Goal: Transaction & Acquisition: Purchase product/service

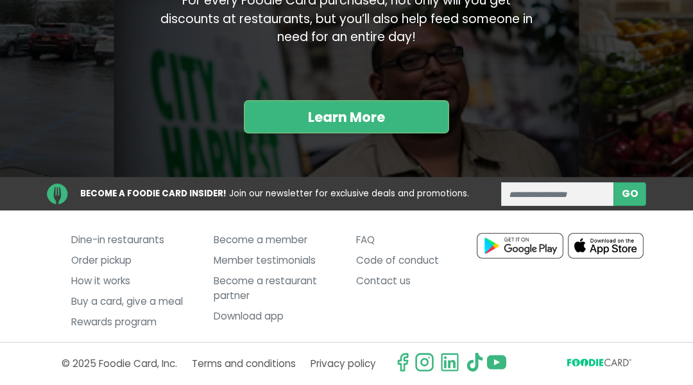
scroll to position [1340, 0]
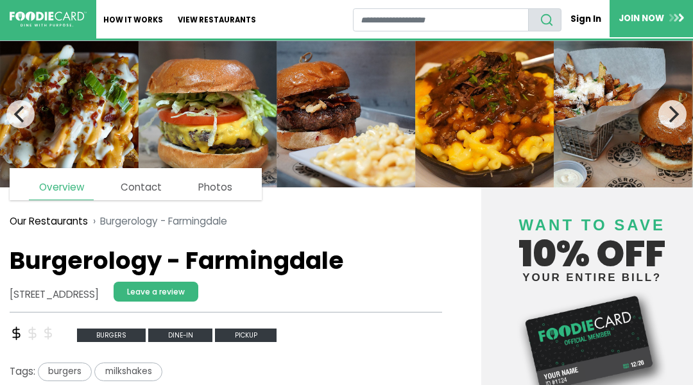
scroll to position [965, 0]
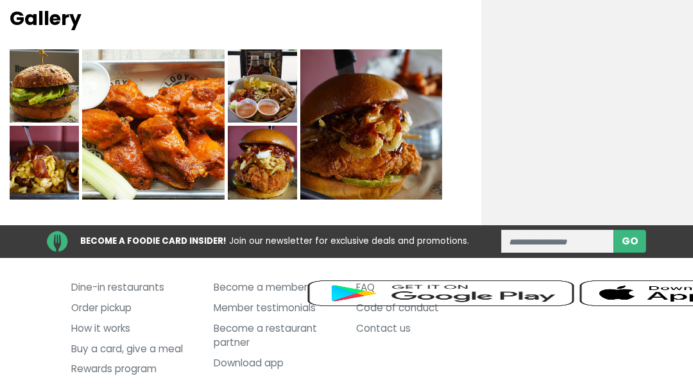
scroll to position [1005, 0]
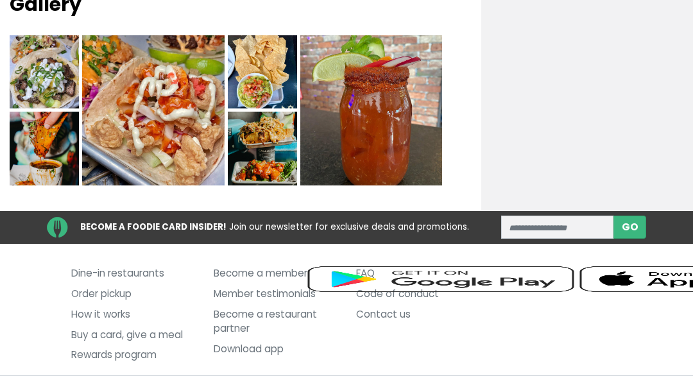
scroll to position [1019, 0]
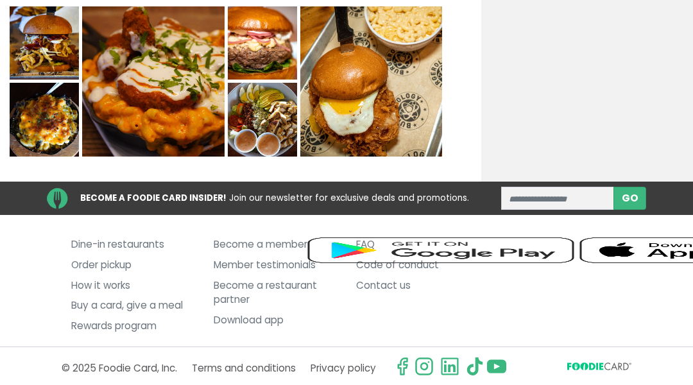
scroll to position [990, 0]
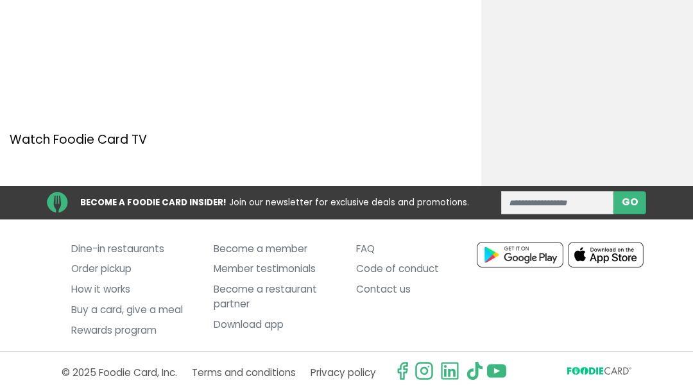
scroll to position [1374, 0]
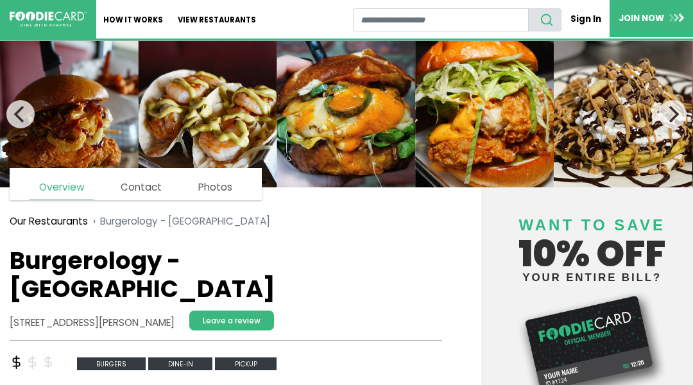
scroll to position [1010, 0]
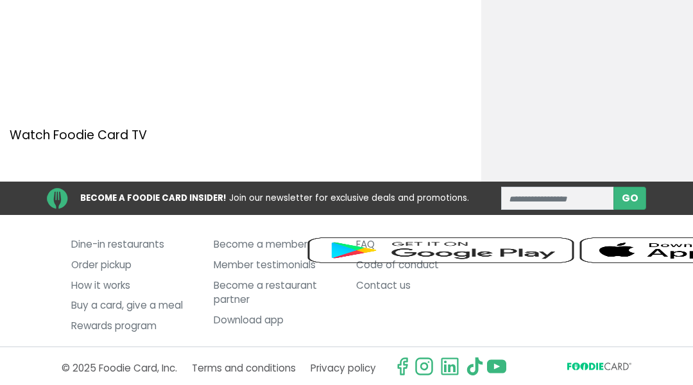
scroll to position [1390, 0]
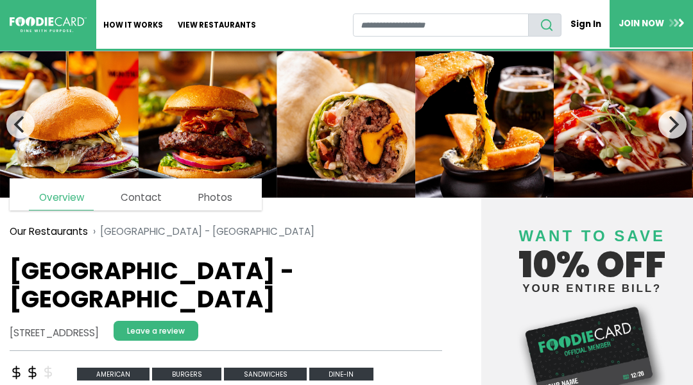
scroll to position [990, 0]
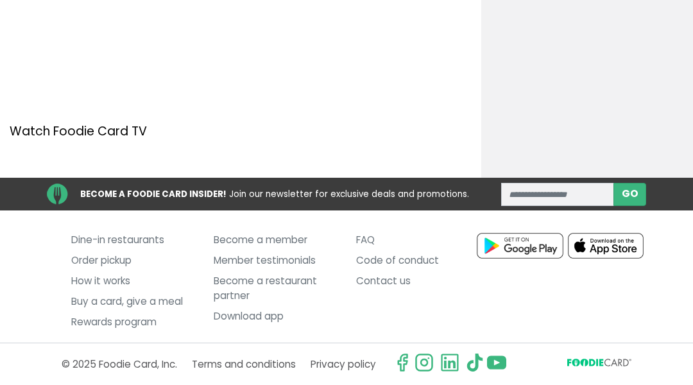
scroll to position [1336, 0]
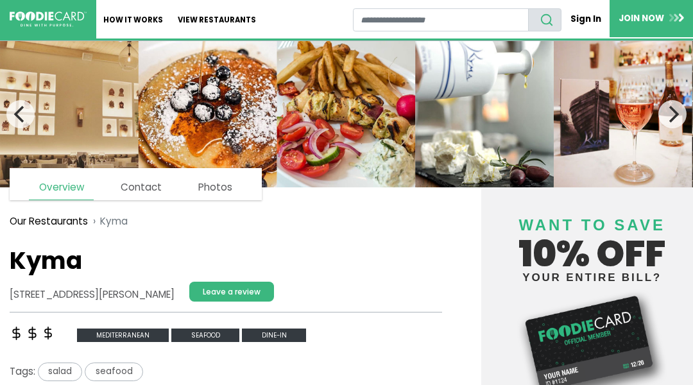
scroll to position [1321, 0]
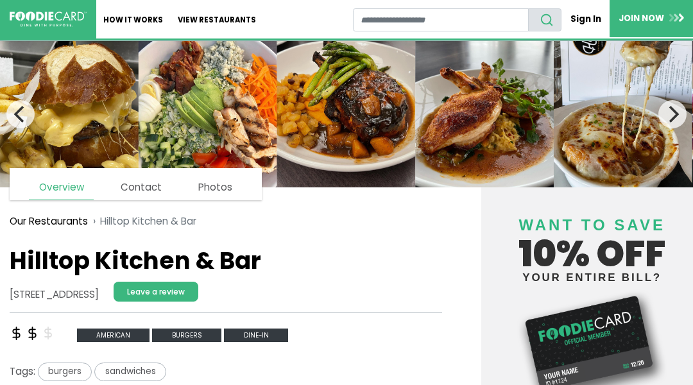
scroll to position [990, 0]
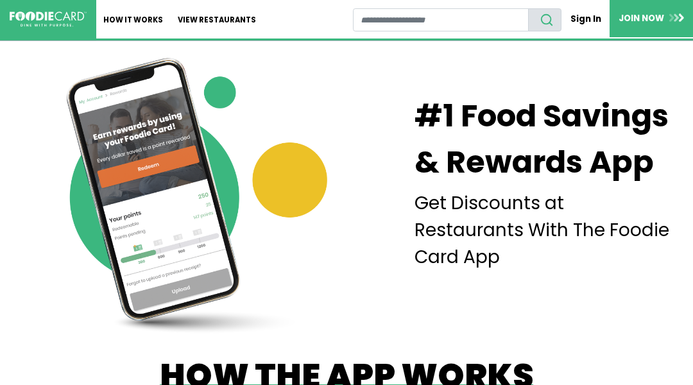
scroll to position [3170, 0]
